Goal: Task Accomplishment & Management: Check status

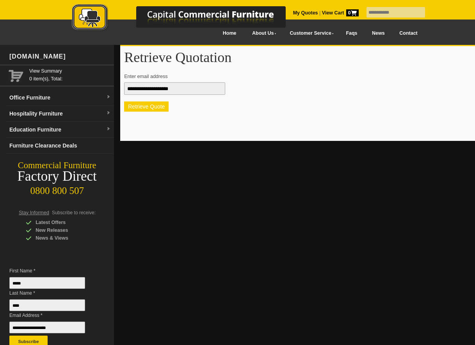
click at [139, 108] on button "Retrieve Quote" at bounding box center [146, 106] width 44 height 10
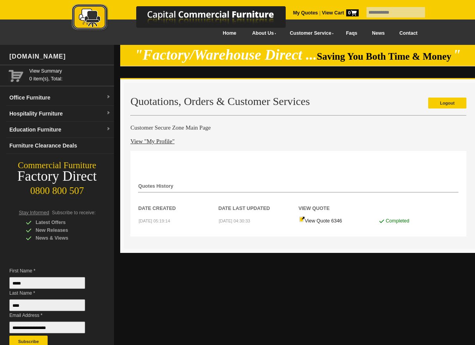
drag, startPoint x: 142, startPoint y: 112, endPoint x: 275, endPoint y: 112, distance: 132.3
click at [275, 112] on div "Logout Quotations, Orders & Customer Services Customer Secure Zone Main Page Vi…" at bounding box center [301, 166] width 355 height 166
click at [454, 102] on link "Logout" at bounding box center [447, 103] width 38 height 11
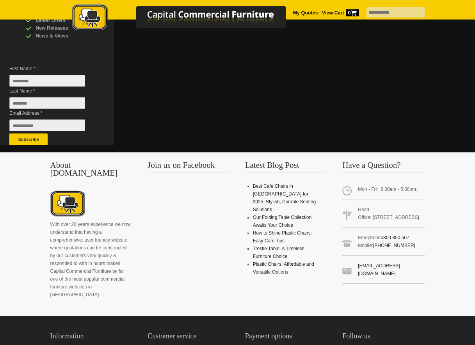
scroll to position [234, 0]
